Goal: Task Accomplishment & Management: Manage account settings

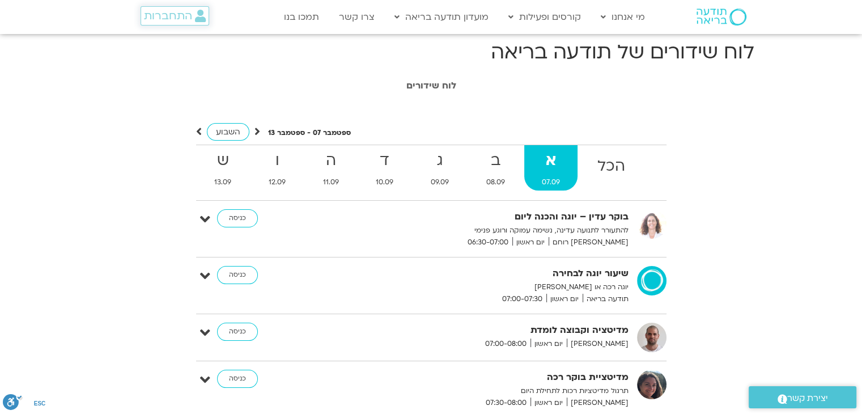
click at [169, 14] on span "התחברות" at bounding box center [168, 16] width 48 height 12
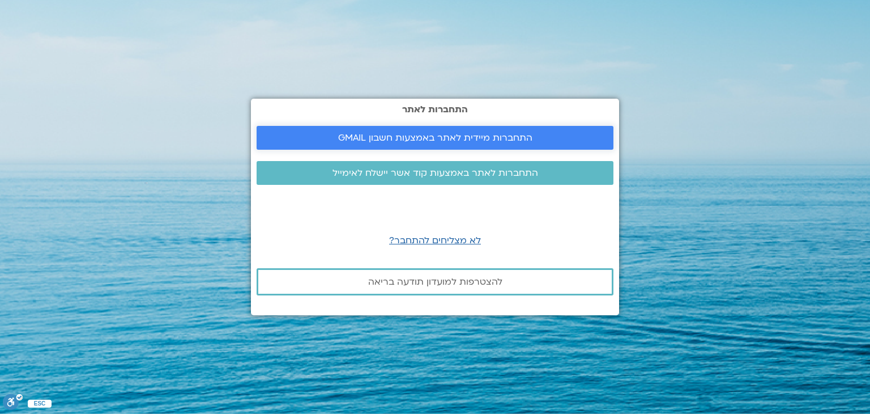
click at [580, 136] on span "התחברות מיידית לאתר באמצעות חשבון GMAIL" at bounding box center [435, 138] width 330 height 10
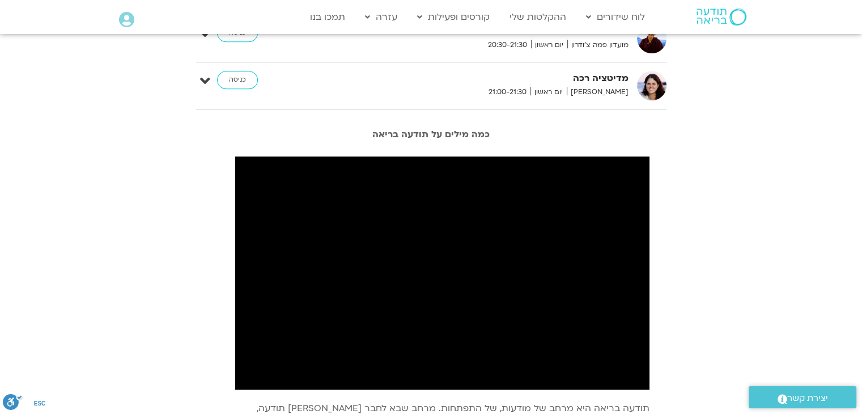
scroll to position [907, 0]
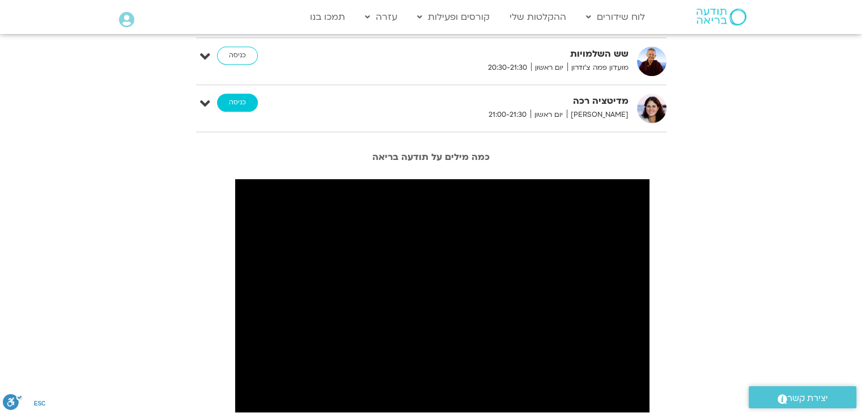
click at [227, 94] on link "כניסה" at bounding box center [237, 102] width 41 height 18
